Goal: Information Seeking & Learning: Check status

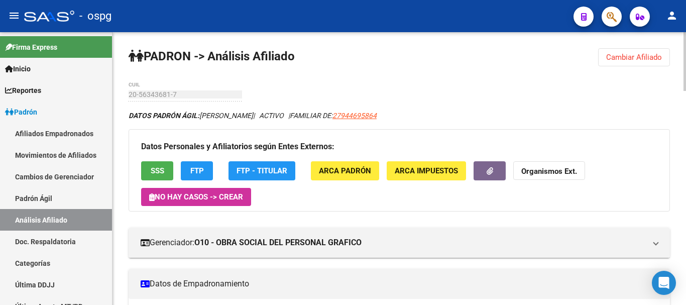
click at [654, 53] on span "Cambiar Afiliado" at bounding box center [634, 57] width 56 height 9
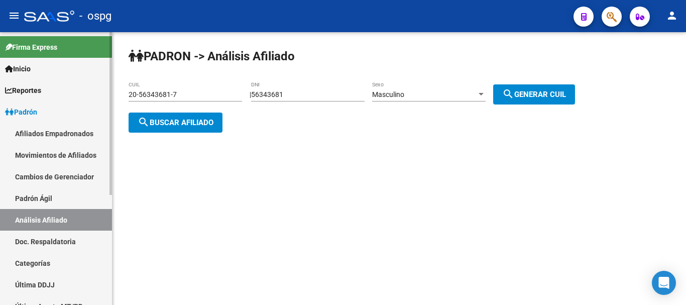
drag, startPoint x: 194, startPoint y: 95, endPoint x: 0, endPoint y: 88, distance: 194.5
click at [0, 88] on mat-sidenav-container "Firma Express Inicio Calendario SSS Instructivos Contacto OS Reportes Ingresos …" at bounding box center [343, 168] width 686 height 273
paste input "30033855-1"
type input "20-30033855-1"
click at [197, 126] on span "search Buscar afiliado" at bounding box center [176, 122] width 76 height 9
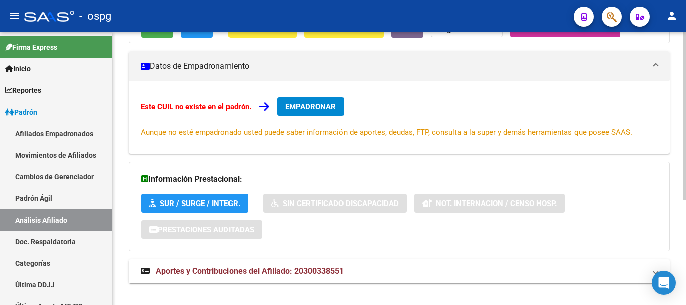
scroll to position [170, 0]
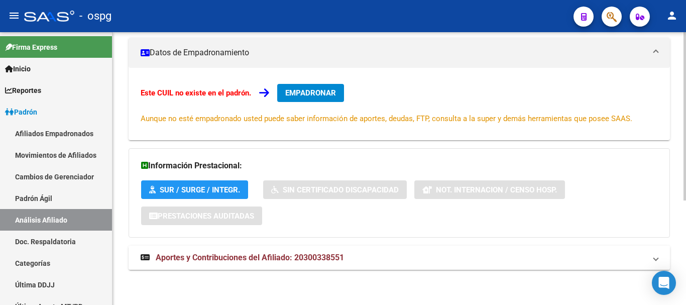
drag, startPoint x: 451, startPoint y: 244, endPoint x: 455, endPoint y: 248, distance: 6.0
click at [451, 245] on div "DATOS ARCA: [PERSON_NAME] ([DATE]) ESTE CUIL NO EXISTE EN EL PADRÓN ÁGIL (padró…" at bounding box center [399, 110] width 541 height 340
click at [456, 255] on mat-panel-title "Aportes y Contribuciones del Afiliado: 20300338551" at bounding box center [393, 257] width 505 height 11
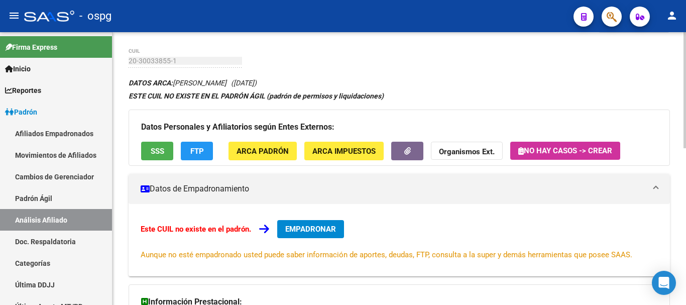
scroll to position [0, 0]
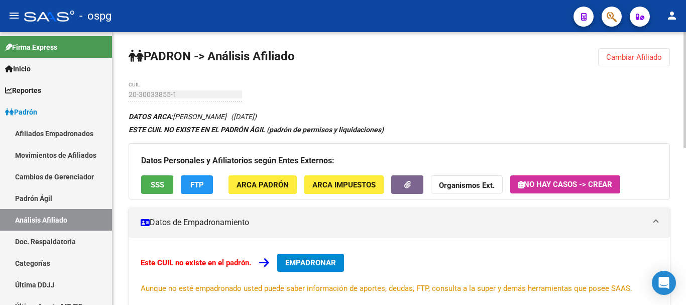
click at [155, 181] on span "SSS" at bounding box center [158, 184] width 14 height 9
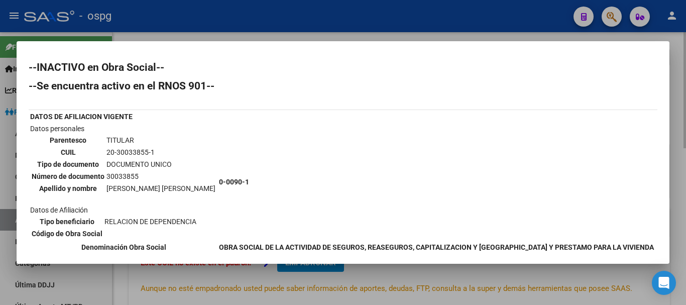
click at [679, 169] on div at bounding box center [343, 152] width 686 height 305
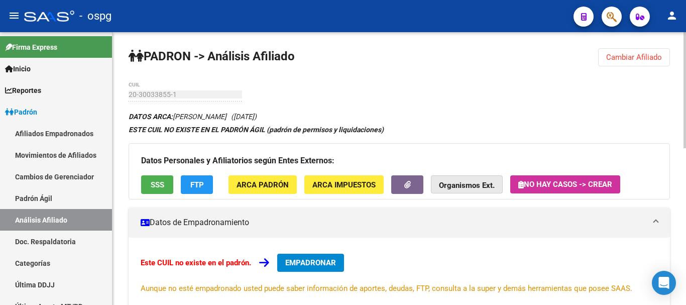
click at [473, 186] on strong "Organismos Ext." at bounding box center [467, 185] width 56 height 9
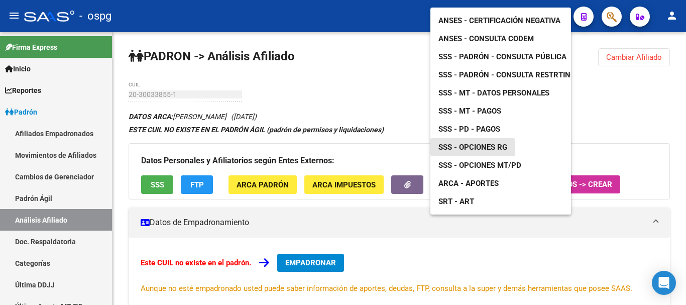
click at [488, 143] on span "SSS - Opciones RG" at bounding box center [473, 147] width 69 height 9
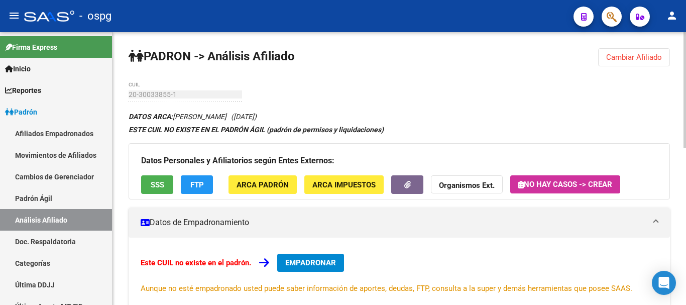
click at [468, 185] on strong "Organismos Ext." at bounding box center [467, 185] width 56 height 9
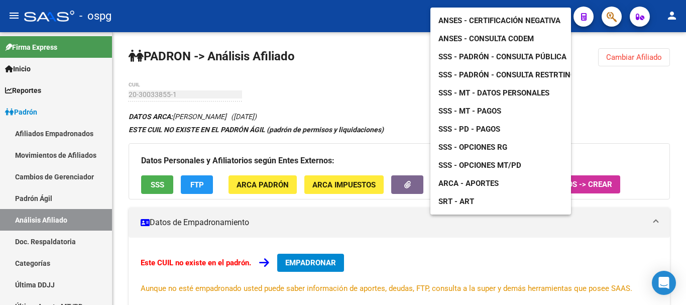
click at [541, 52] on span "SSS - Padrón - Consulta Pública" at bounding box center [503, 56] width 128 height 9
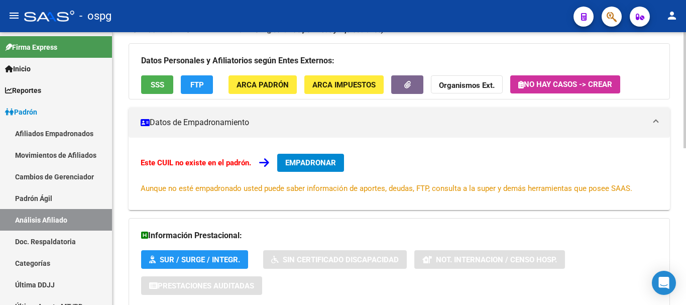
scroll to position [100, 0]
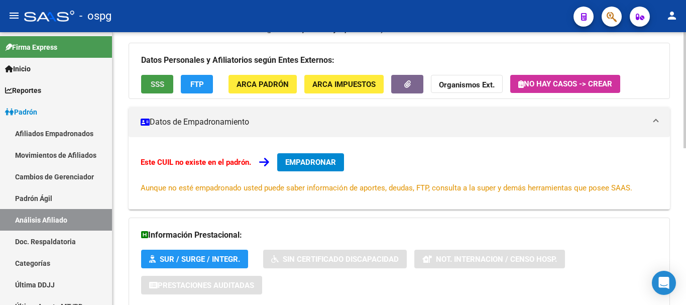
click at [158, 86] on span "SSS" at bounding box center [158, 84] width 14 height 9
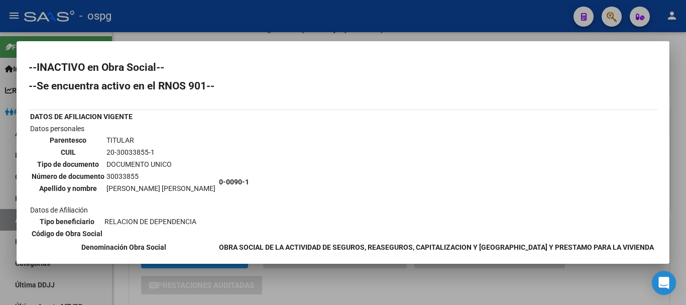
click at [537, 16] on div at bounding box center [343, 152] width 686 height 305
